Goal: Check status

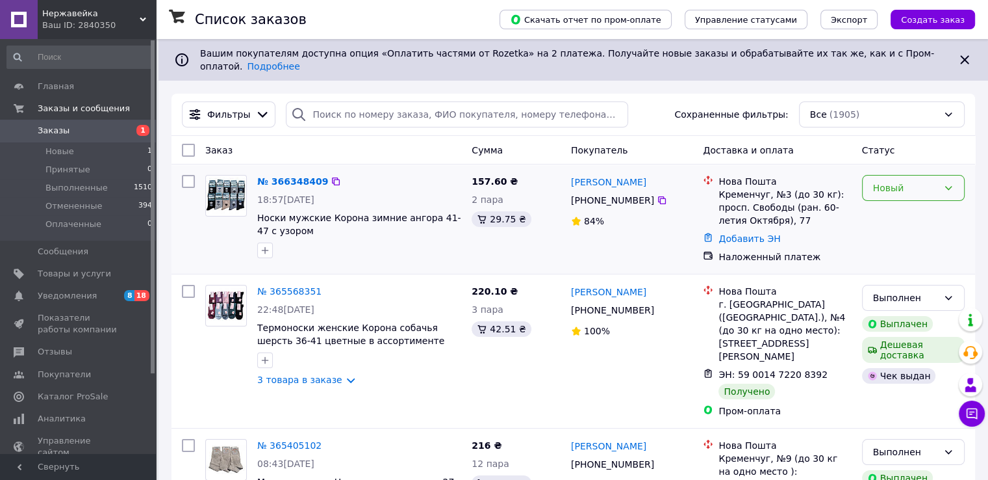
click at [887, 181] on div "Новый" at bounding box center [905, 188] width 65 height 14
click at [890, 203] on li "Принят" at bounding box center [912, 205] width 101 height 23
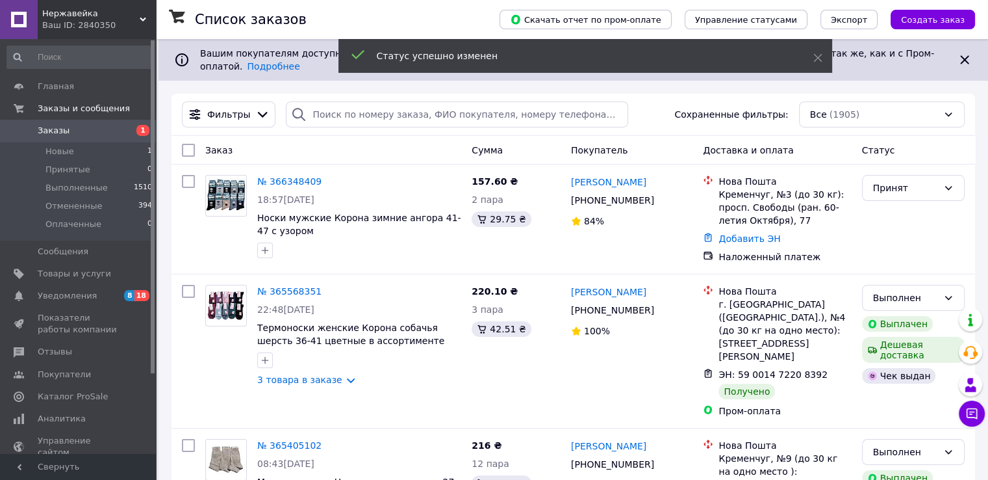
click at [298, 176] on link "№ 366348409" at bounding box center [289, 181] width 64 height 10
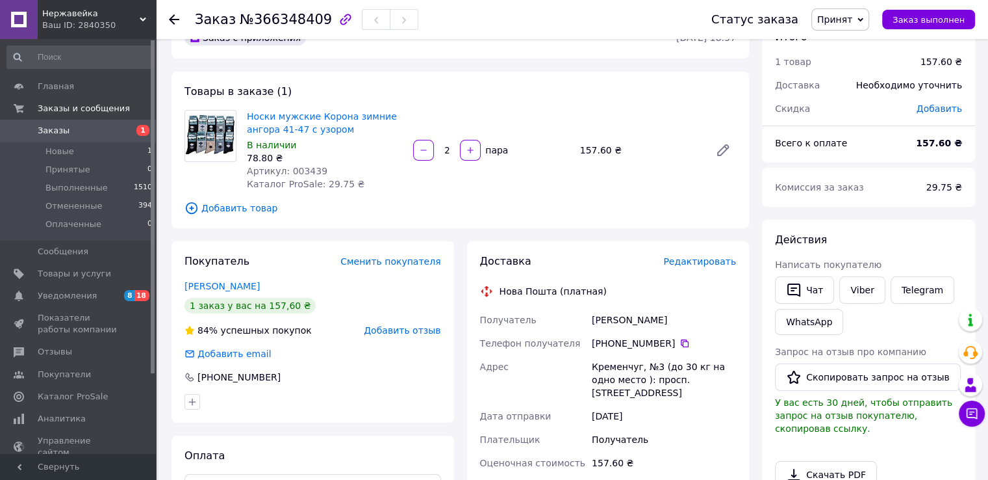
scroll to position [65, 0]
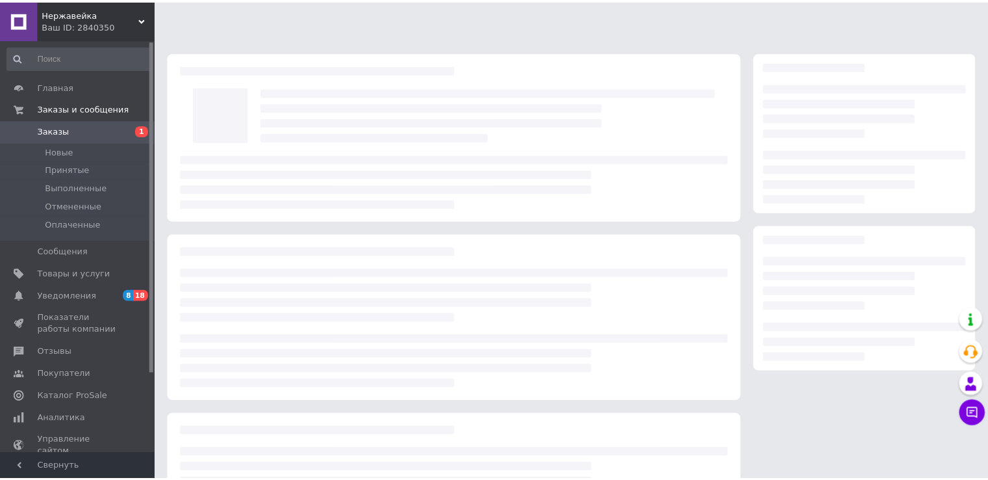
scroll to position [65, 0]
